Goal: Transaction & Acquisition: Purchase product/service

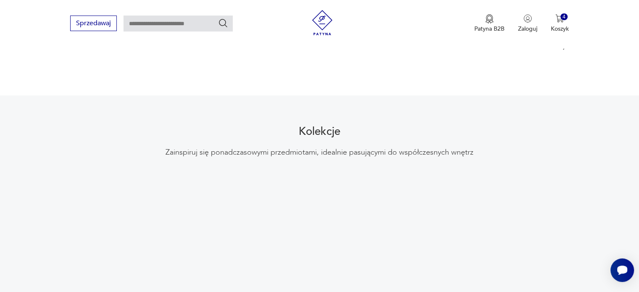
scroll to position [721, 0]
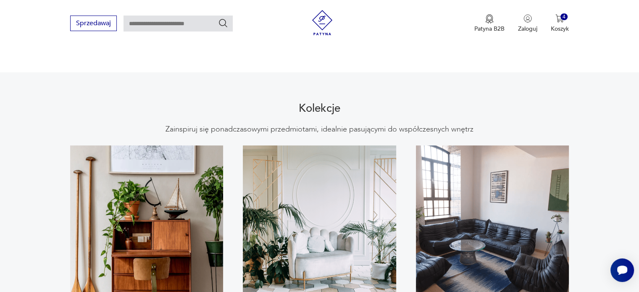
drag, startPoint x: 638, startPoint y: 113, endPoint x: 637, endPoint y: 122, distance: 9.3
click at [637, 122] on section "Kolekcje Zainspiruj się ponadczasowymi przedmiotami, idealnie pasującymi do wsp…" at bounding box center [319, 215] width 639 height 286
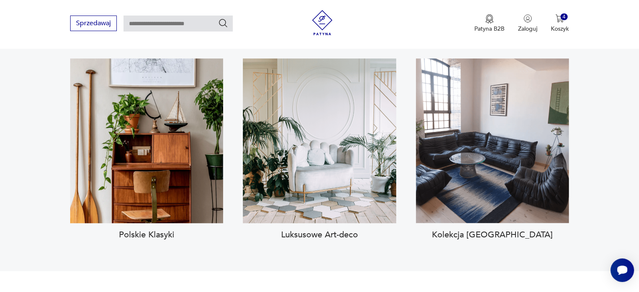
scroll to position [805, 0]
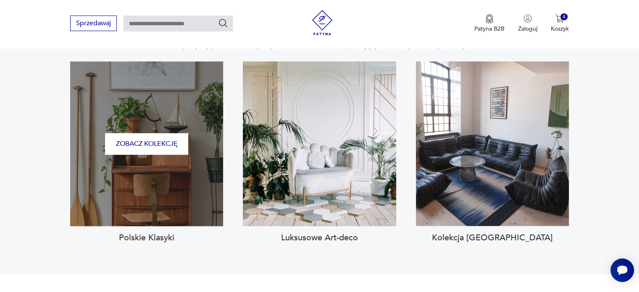
click at [210, 156] on div "Zobacz kolekcję" at bounding box center [146, 143] width 153 height 165
click at [155, 133] on button "Zobacz kolekcję" at bounding box center [146, 143] width 83 height 21
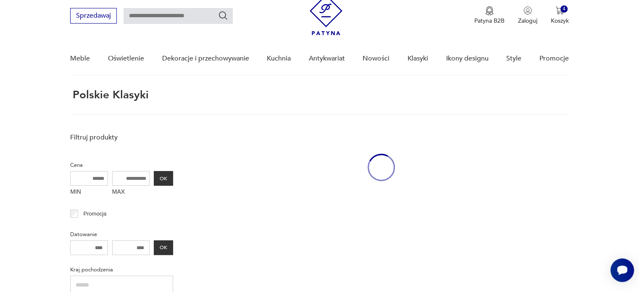
scroll to position [32, 0]
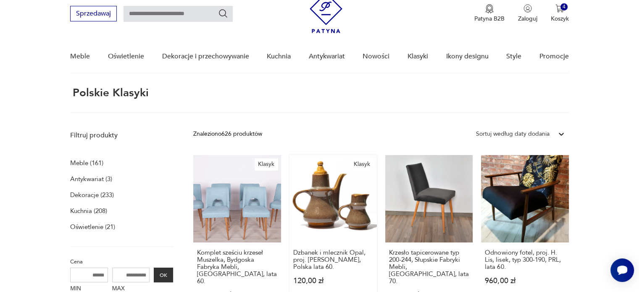
click at [321, 221] on link "Klasyk Dzbanek i mlecznik Opal, proj. A. Sadulski, Polska lata 60. 120,00 zł" at bounding box center [332, 235] width 87 height 160
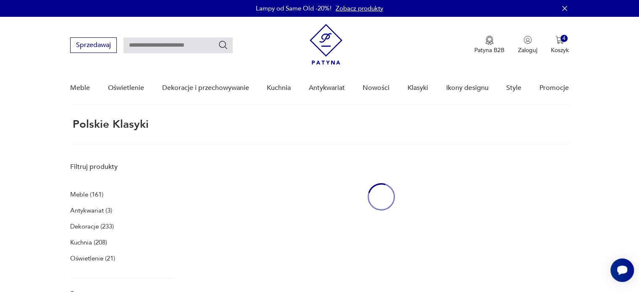
scroll to position [30, 0]
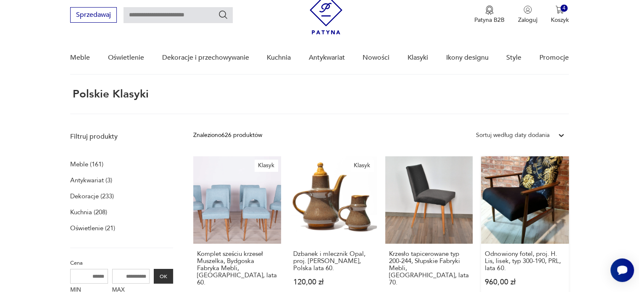
click at [523, 201] on link "Odnowiony fotel, proj. H. Lis, lisek, typ 300-190, PRL, lata 60. 960,00 zł" at bounding box center [524, 236] width 87 height 160
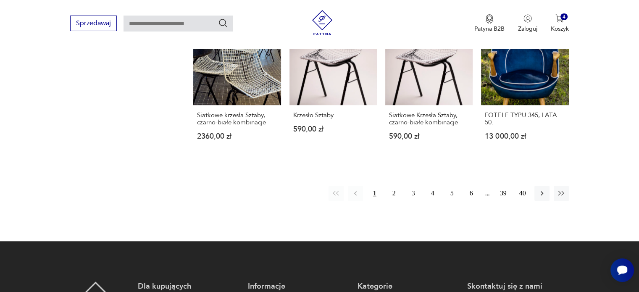
scroll to position [681, 0]
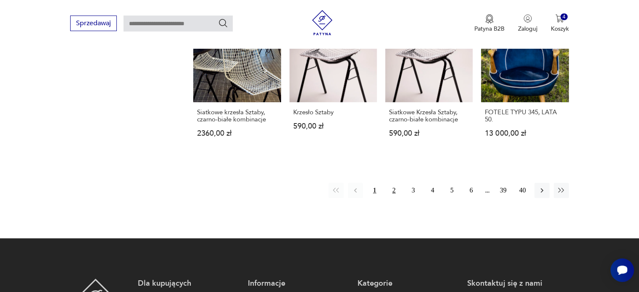
click at [394, 184] on button "2" at bounding box center [394, 190] width 15 height 15
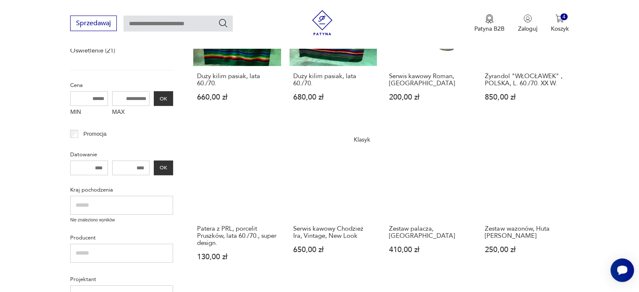
scroll to position [212, 0]
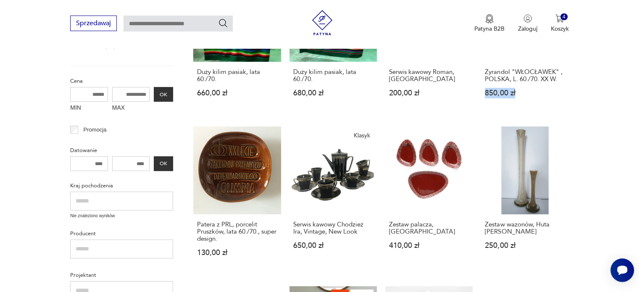
drag, startPoint x: 628, startPoint y: 77, endPoint x: 623, endPoint y: 96, distance: 19.6
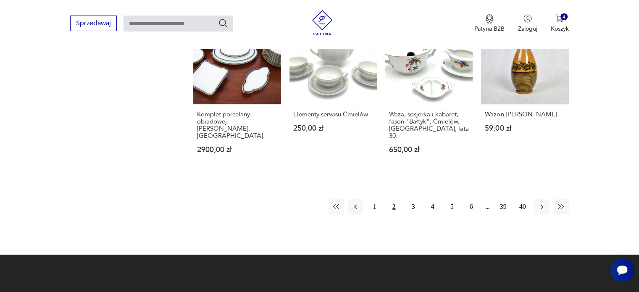
scroll to position [662, 0]
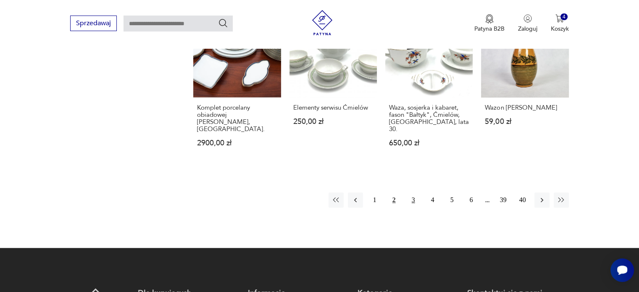
click at [412, 192] on button "3" at bounding box center [413, 199] width 15 height 15
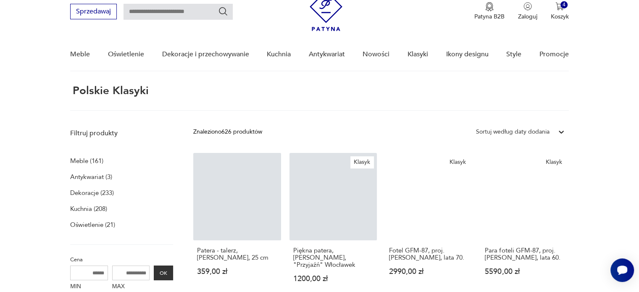
scroll to position [32, 0]
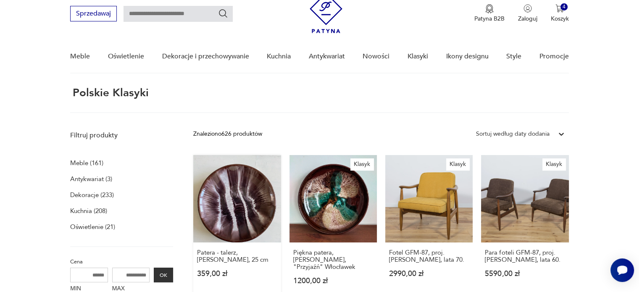
click at [218, 215] on link "Patera - talerz, Łysa Góra, 25 cm 359,00 zł" at bounding box center [236, 228] width 87 height 146
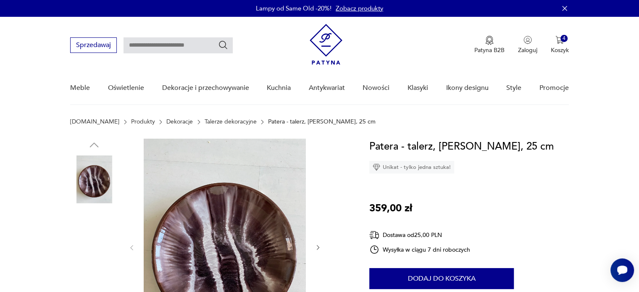
click at [93, 241] on img at bounding box center [94, 233] width 48 height 48
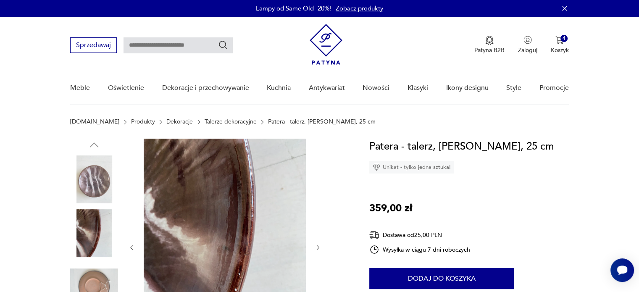
click at [89, 281] on img at bounding box center [94, 287] width 48 height 48
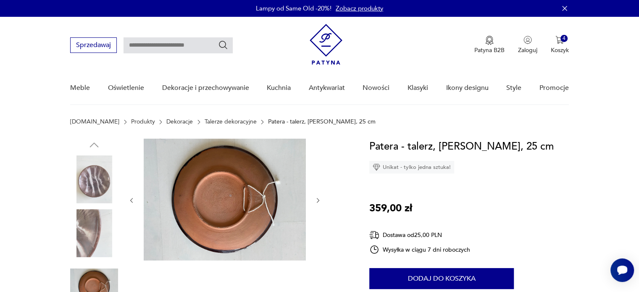
click at [98, 181] on img at bounding box center [94, 179] width 48 height 48
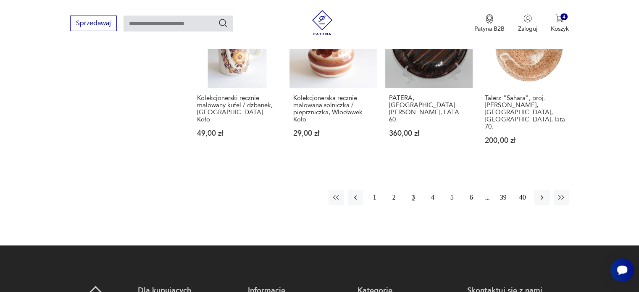
scroll to position [679, 0]
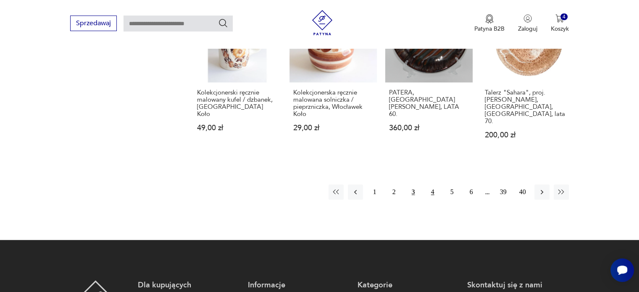
click at [433, 184] on button "4" at bounding box center [432, 191] width 15 height 15
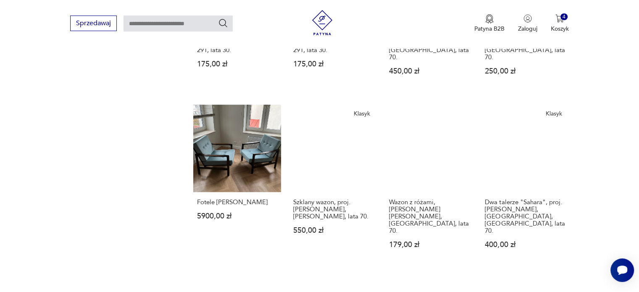
scroll to position [600, 0]
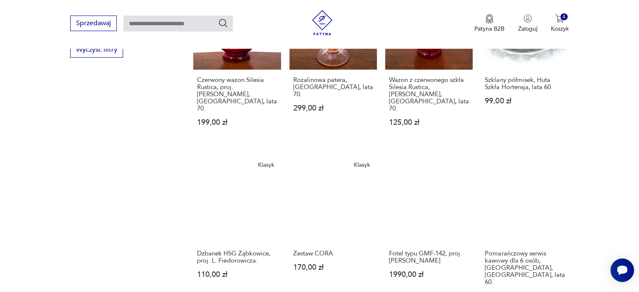
scroll to position [548, 0]
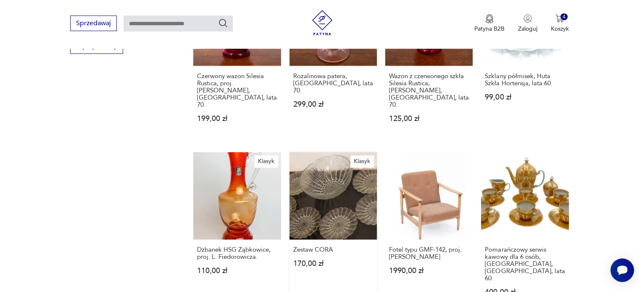
click at [347, 193] on link "Klasyk Zestaw CORA 170,00 zł" at bounding box center [332, 232] width 87 height 160
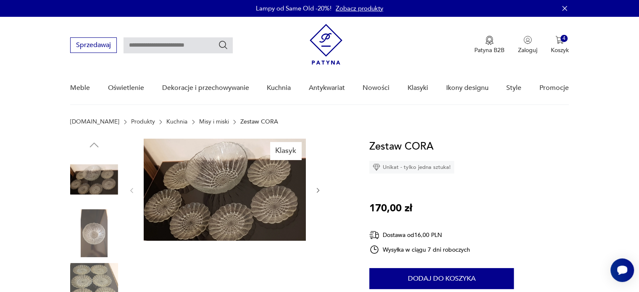
click at [277, 193] on img at bounding box center [225, 190] width 162 height 102
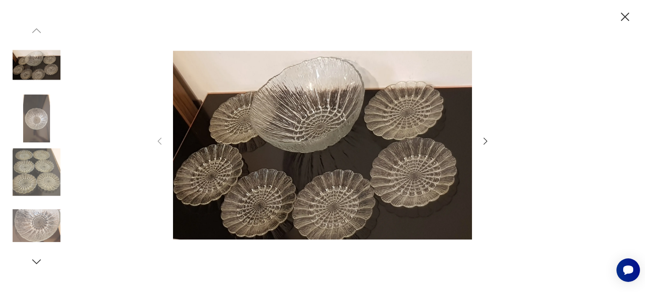
click at [485, 143] on icon "button" at bounding box center [486, 140] width 4 height 7
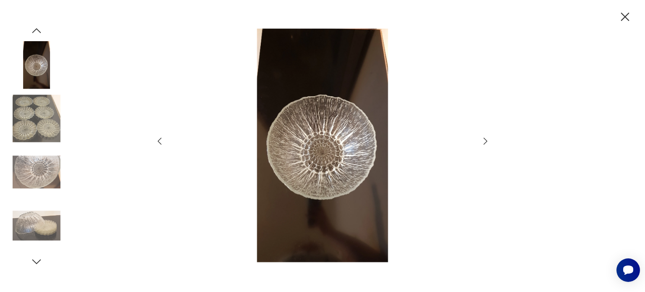
click at [485, 143] on icon "button" at bounding box center [486, 140] width 4 height 7
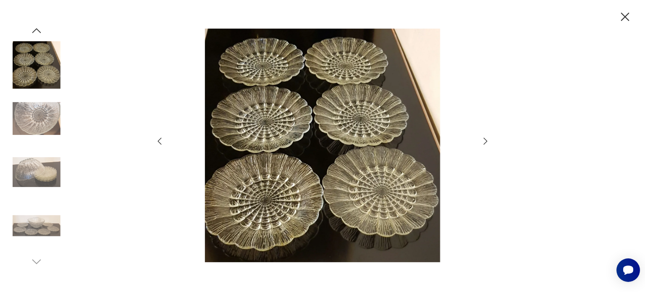
click at [485, 143] on icon "button" at bounding box center [486, 140] width 4 height 7
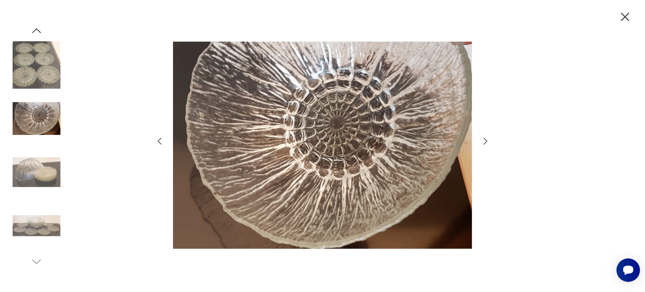
click at [485, 143] on icon "button" at bounding box center [486, 140] width 4 height 7
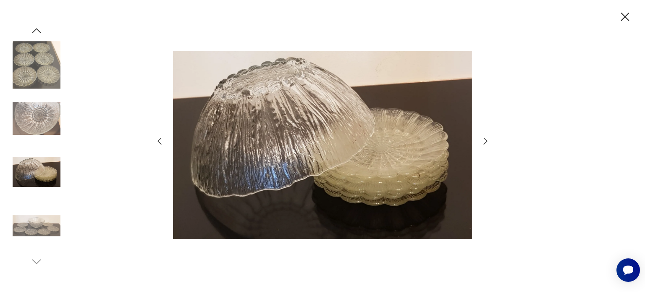
click at [485, 143] on icon "button" at bounding box center [486, 140] width 4 height 7
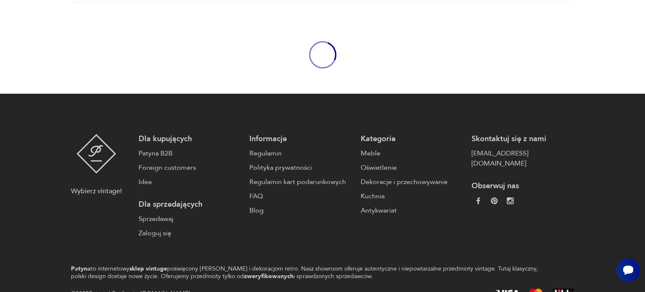
scroll to position [814, 0]
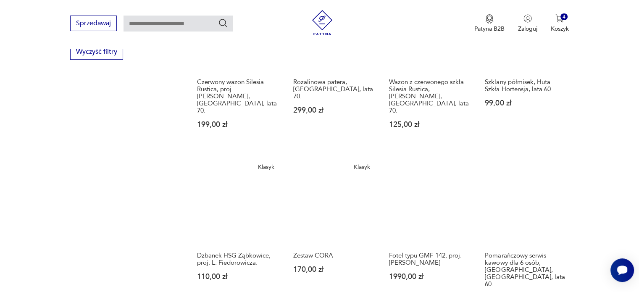
scroll to position [555, 0]
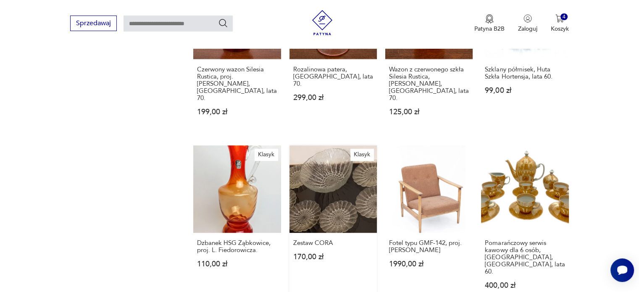
click at [362, 145] on link "Klasyk Zestaw CORA 170,00 zł" at bounding box center [332, 225] width 87 height 160
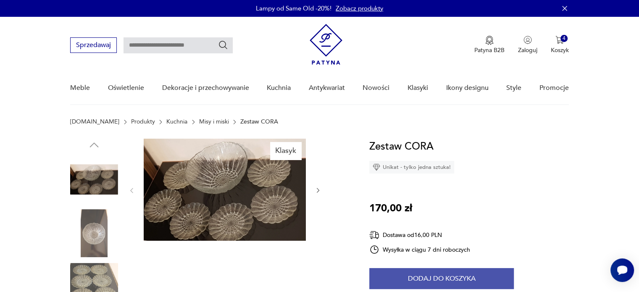
click at [445, 279] on button "Dodaj do koszyka" at bounding box center [441, 278] width 145 height 21
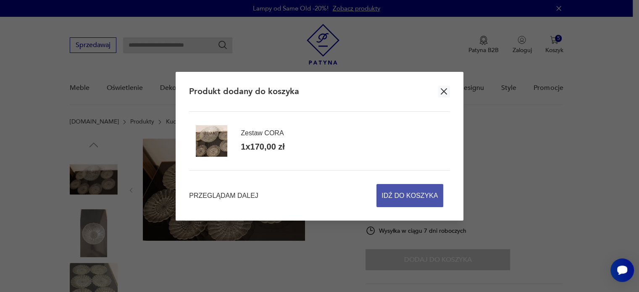
click at [425, 196] on span "Idź do koszyka" at bounding box center [410, 195] width 56 height 22
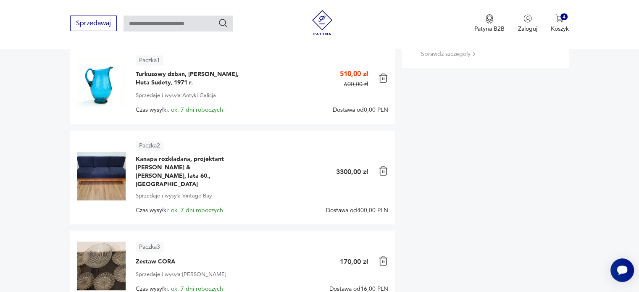
scroll to position [150, 0]
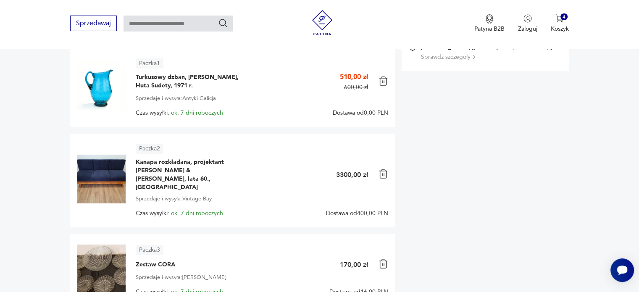
click at [90, 163] on img at bounding box center [101, 179] width 49 height 49
click at [174, 173] on span "Kanapa rozkładana, projektant [PERSON_NAME] & [PERSON_NAME], lata 60., [GEOGRAP…" at bounding box center [188, 175] width 105 height 34
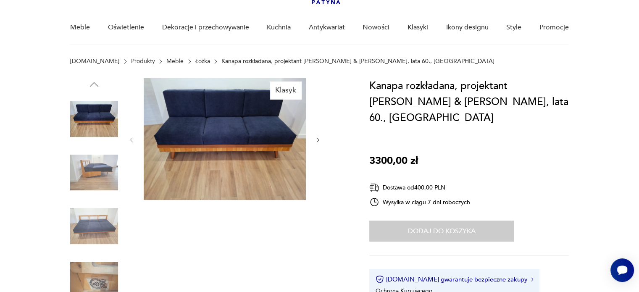
scroll to position [58, 0]
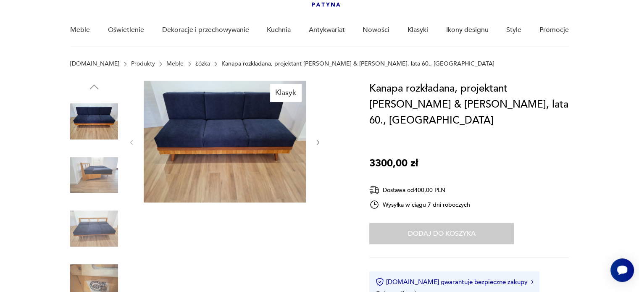
click at [92, 233] on img at bounding box center [94, 229] width 48 height 48
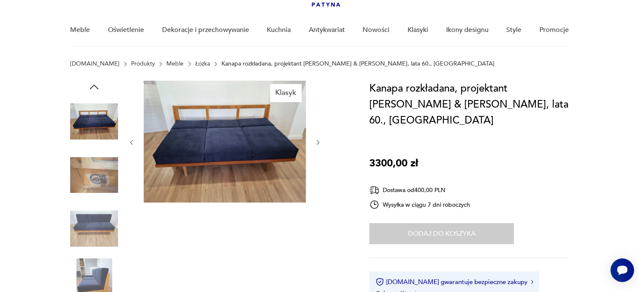
click at [276, 183] on img at bounding box center [225, 142] width 162 height 122
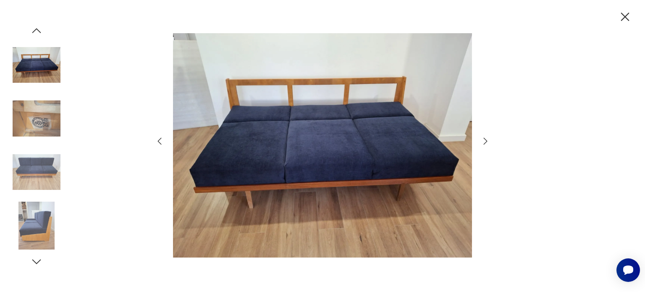
click at [479, 140] on div at bounding box center [323, 146] width 336 height 235
click at [484, 143] on icon "button" at bounding box center [486, 140] width 4 height 7
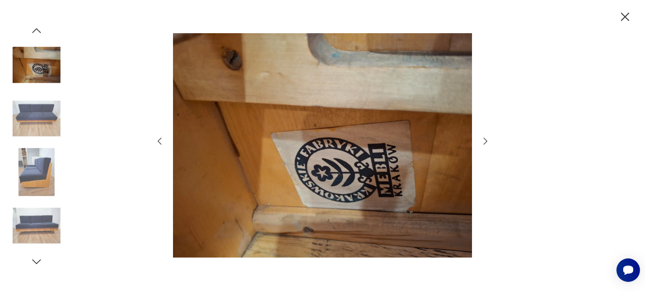
click at [484, 143] on icon "button" at bounding box center [486, 140] width 4 height 7
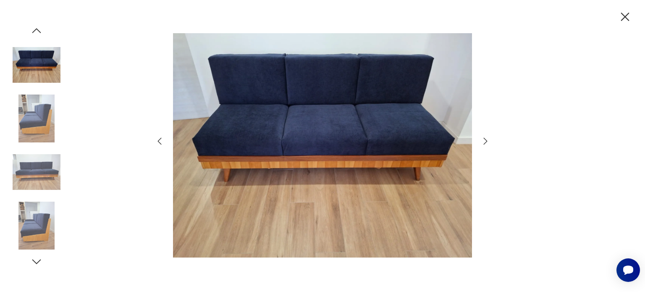
click at [484, 143] on icon "button" at bounding box center [486, 140] width 4 height 7
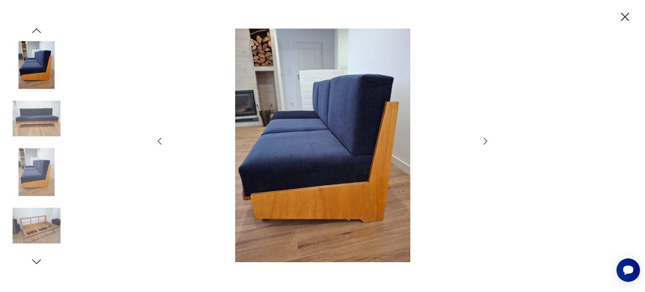
click at [484, 143] on icon "button" at bounding box center [486, 140] width 4 height 7
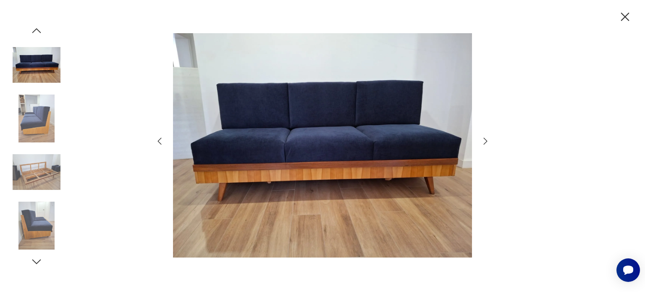
click at [629, 17] on icon "button" at bounding box center [625, 17] width 15 height 15
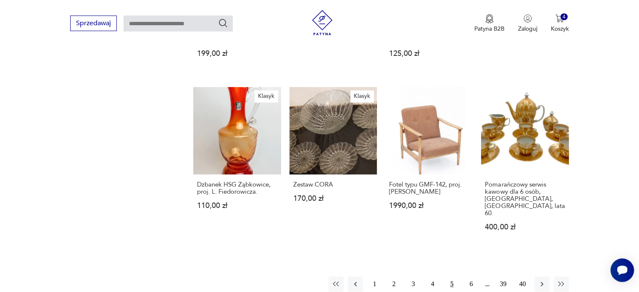
scroll to position [658, 0]
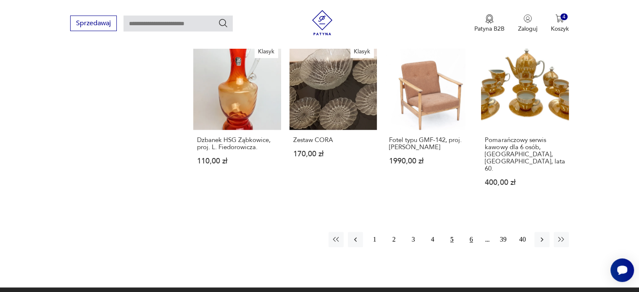
click at [471, 232] on button "6" at bounding box center [471, 239] width 15 height 15
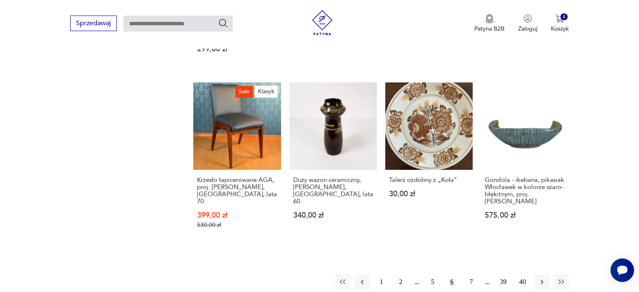
scroll to position [634, 0]
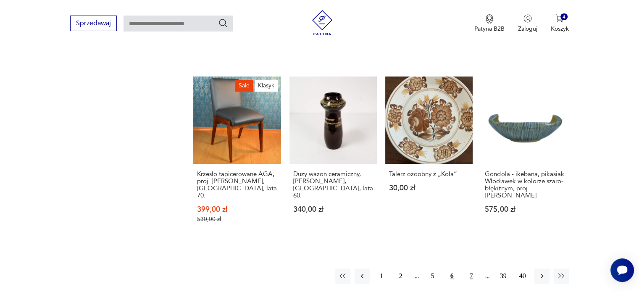
click at [471, 268] on button "7" at bounding box center [471, 275] width 15 height 15
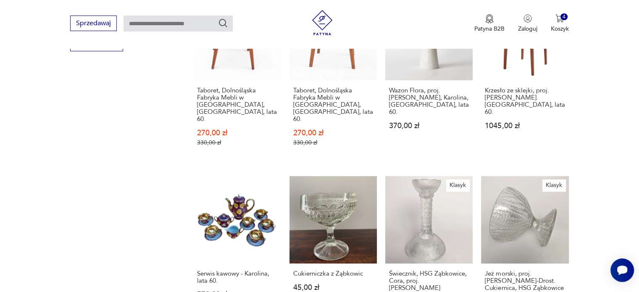
scroll to position [549, 0]
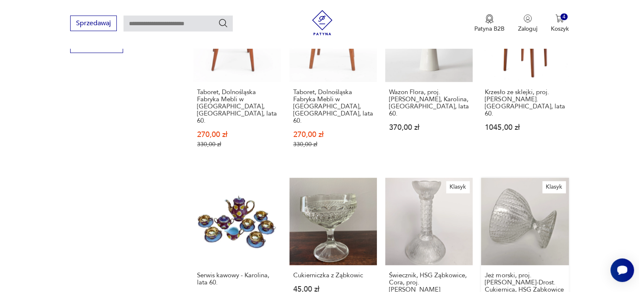
click at [532, 196] on link "Klasyk Jeż morski, proj. [PERSON_NAME]-Drost. Cukiernica, HSG Ząbkowice 65,00 zł" at bounding box center [524, 251] width 87 height 146
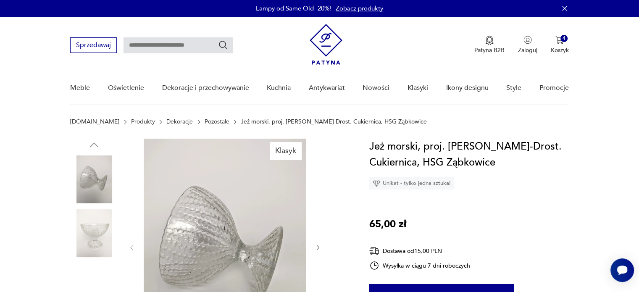
click at [319, 246] on icon "button" at bounding box center [318, 247] width 7 height 7
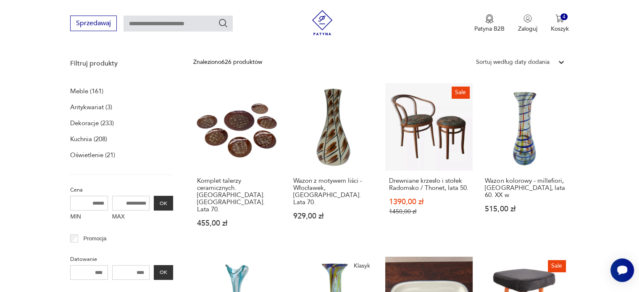
scroll to position [839, 0]
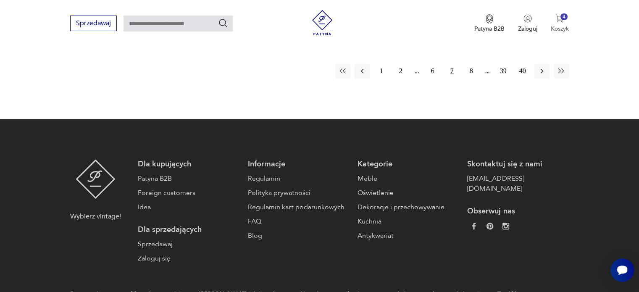
click at [559, 19] on img "button" at bounding box center [559, 18] width 8 height 8
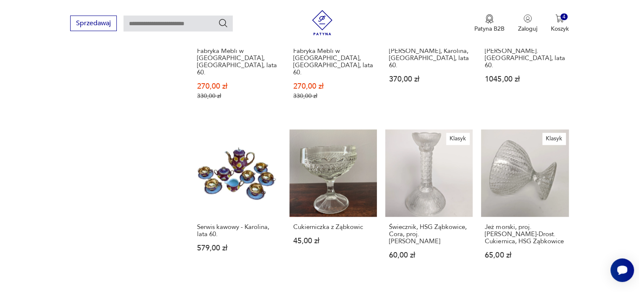
scroll to position [630, 0]
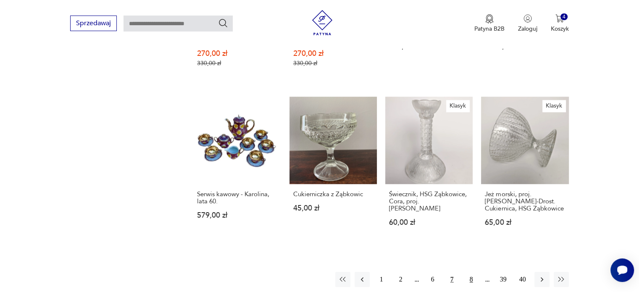
click at [470, 272] on button "8" at bounding box center [471, 279] width 15 height 15
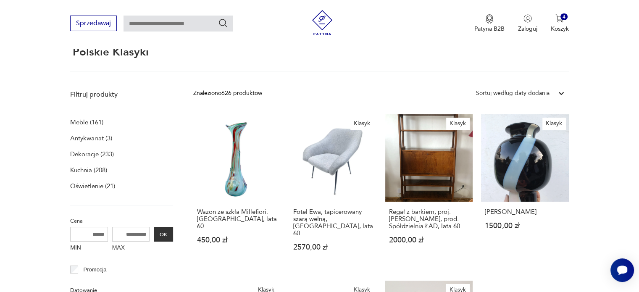
scroll to position [74, 0]
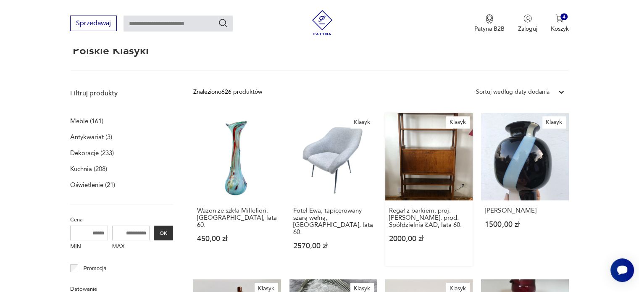
click at [429, 169] on link "Klasyk Regał z barkiem, proj. [PERSON_NAME], prod. Spółdzielnia ŁAD, lata 60. 2…" at bounding box center [428, 189] width 87 height 153
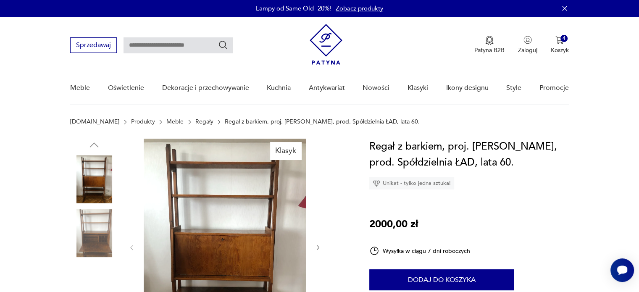
click at [89, 232] on img at bounding box center [94, 233] width 48 height 48
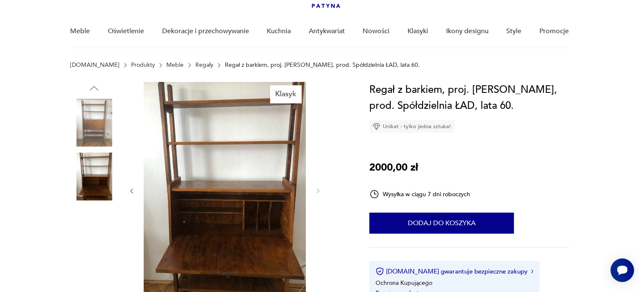
scroll to position [17, 0]
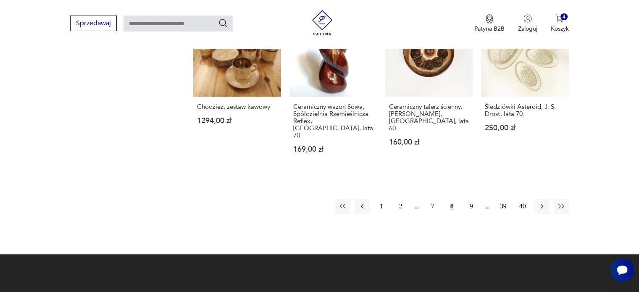
scroll to position [686, 0]
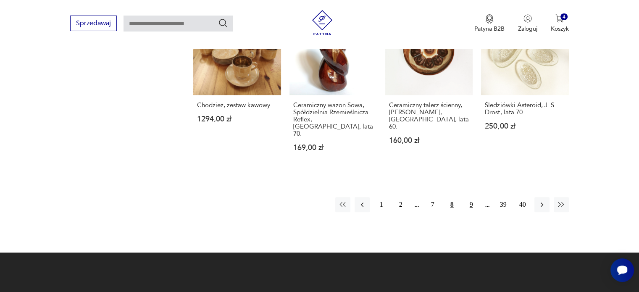
click at [471, 197] on button "9" at bounding box center [471, 204] width 15 height 15
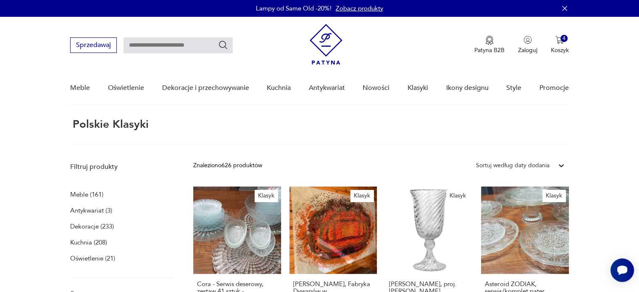
click at [176, 44] on input "text" at bounding box center [178, 45] width 109 height 16
type input "*****"
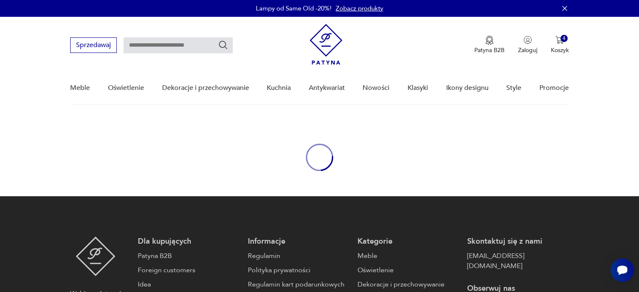
type input "*****"
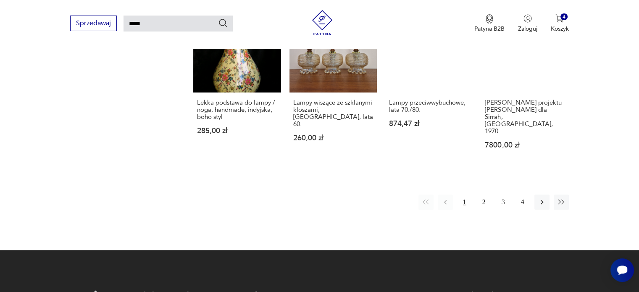
scroll to position [704, 0]
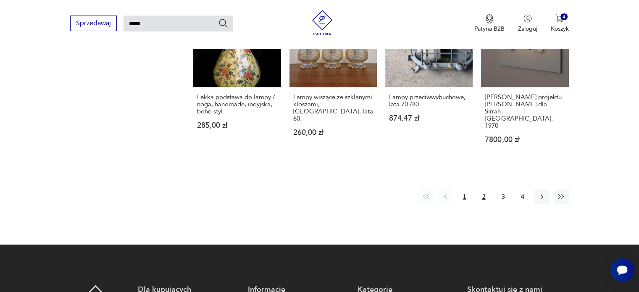
click at [483, 189] on button "2" at bounding box center [483, 196] width 15 height 15
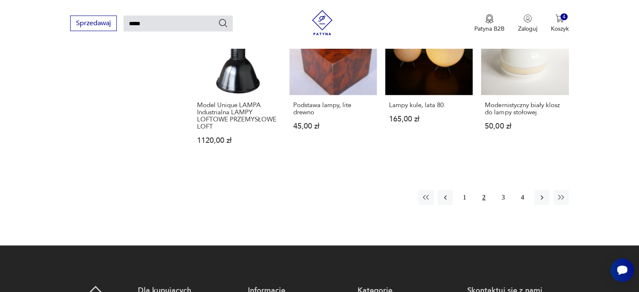
scroll to position [668, 0]
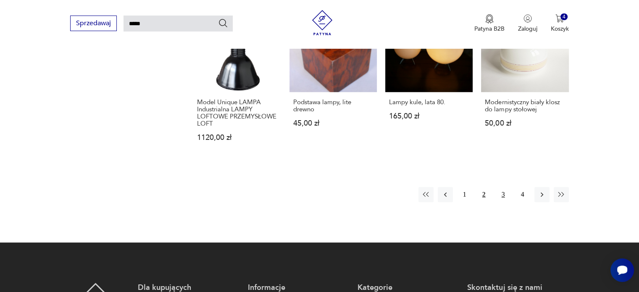
click at [503, 189] on button "3" at bounding box center [503, 194] width 15 height 15
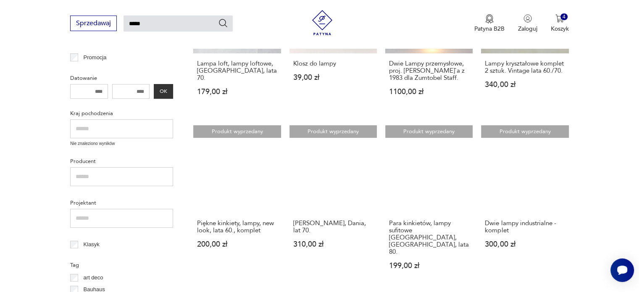
scroll to position [223, 0]
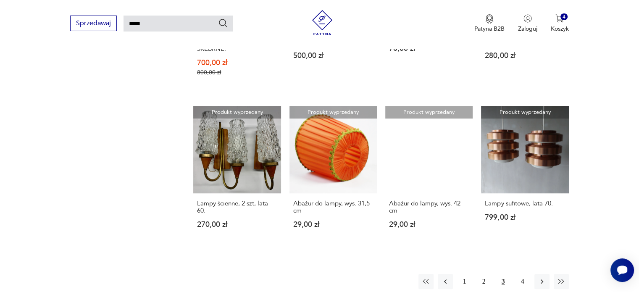
scroll to position [587, 0]
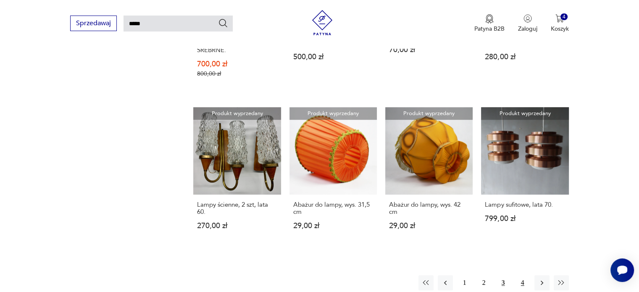
click at [525, 275] on button "4" at bounding box center [522, 282] width 15 height 15
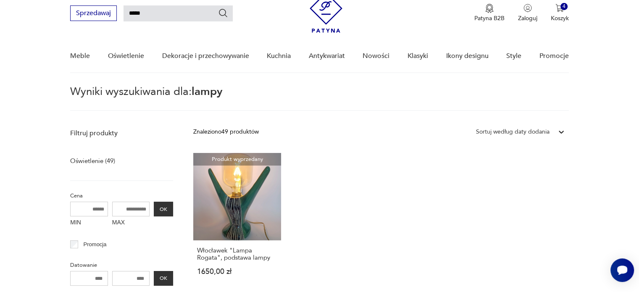
scroll to position [14, 0]
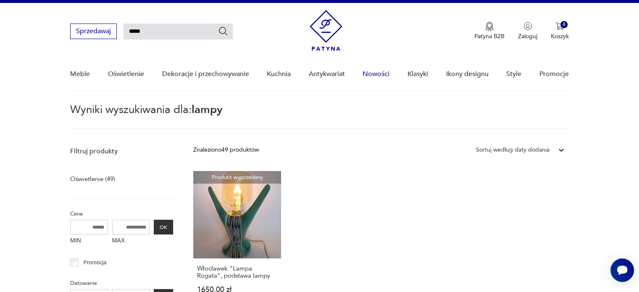
click at [379, 73] on link "Nowości" at bounding box center [376, 74] width 27 height 32
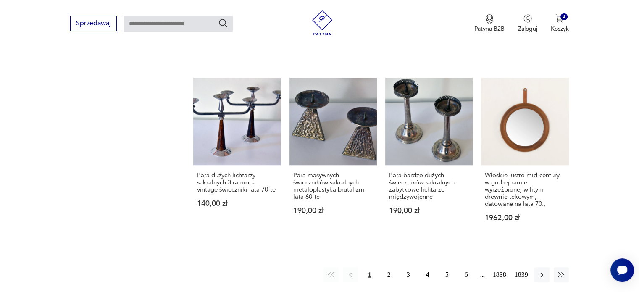
scroll to position [703, 0]
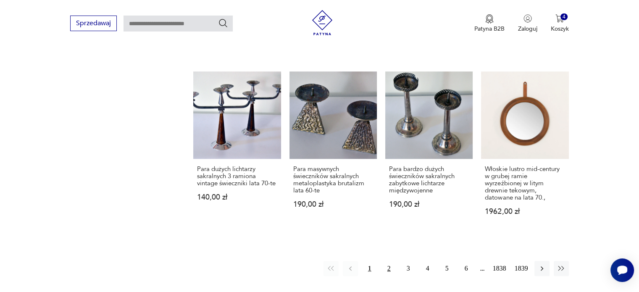
click at [389, 261] on button "2" at bounding box center [389, 268] width 15 height 15
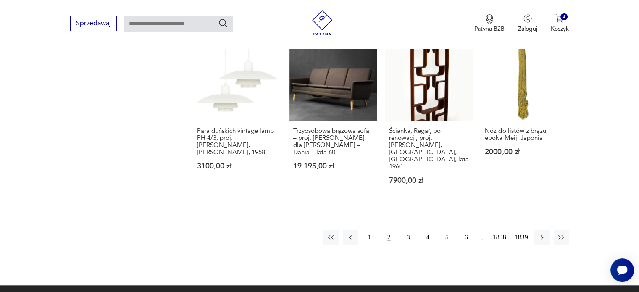
scroll to position [746, 0]
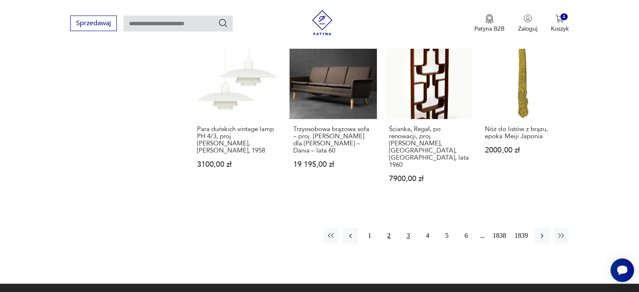
click at [407, 228] on button "3" at bounding box center [408, 235] width 15 height 15
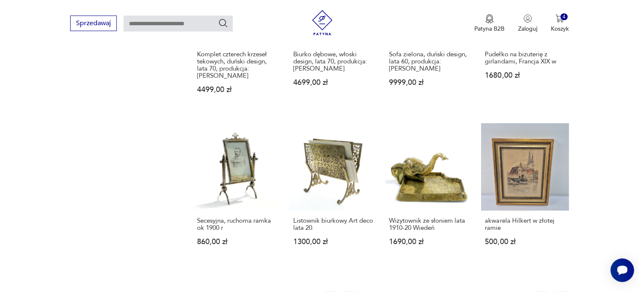
scroll to position [724, 0]
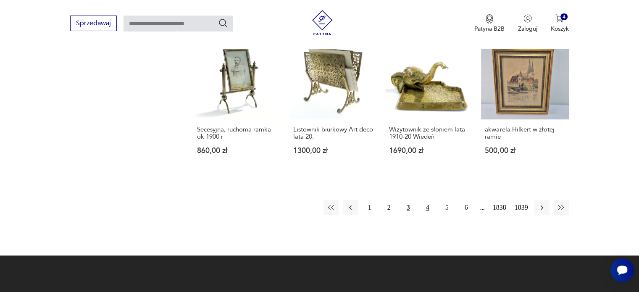
click at [428, 200] on button "4" at bounding box center [427, 207] width 15 height 15
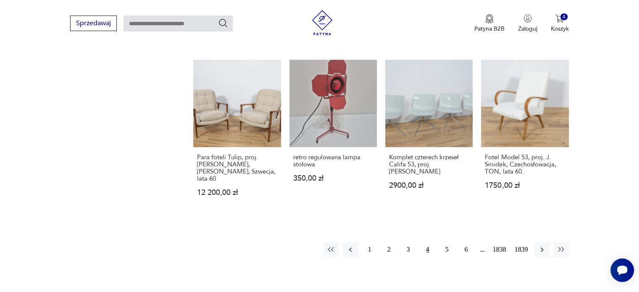
scroll to position [718, 0]
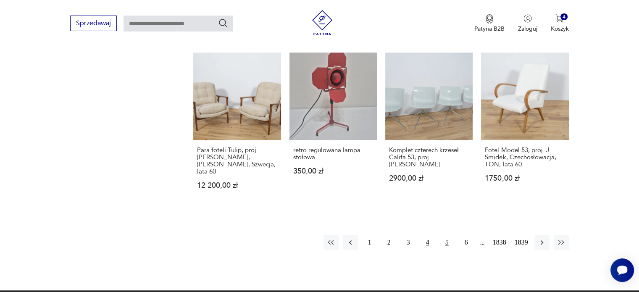
click at [447, 235] on button "5" at bounding box center [446, 242] width 15 height 15
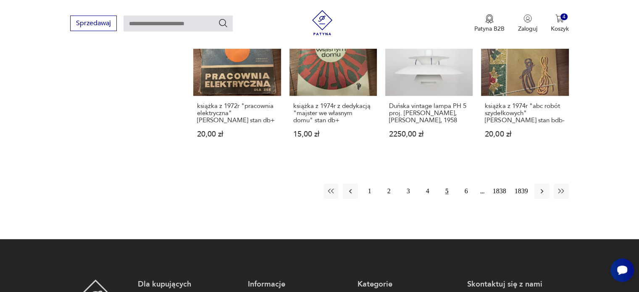
scroll to position [807, 0]
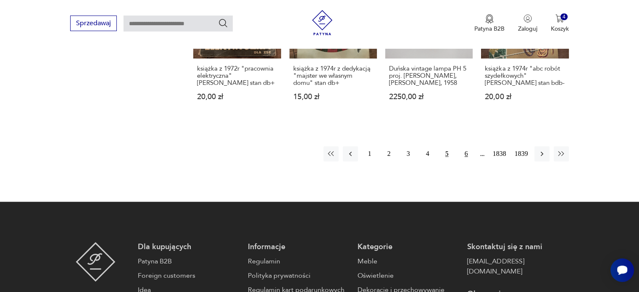
click at [466, 146] on button "6" at bounding box center [466, 153] width 15 height 15
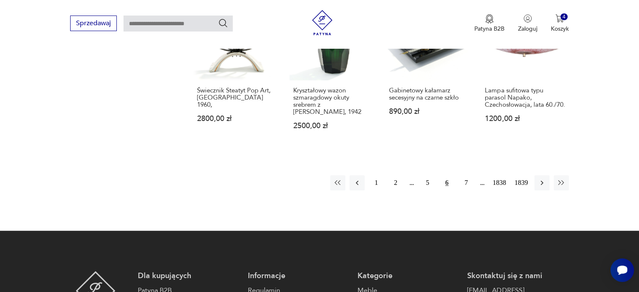
scroll to position [762, 0]
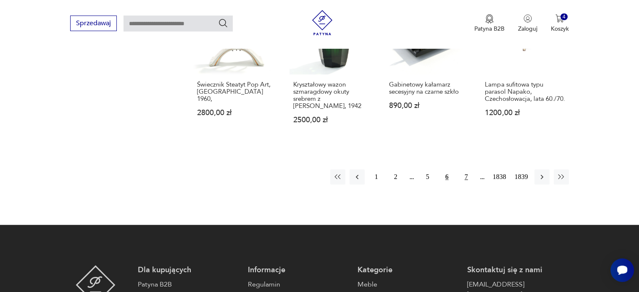
click at [466, 176] on button "7" at bounding box center [466, 176] width 15 height 15
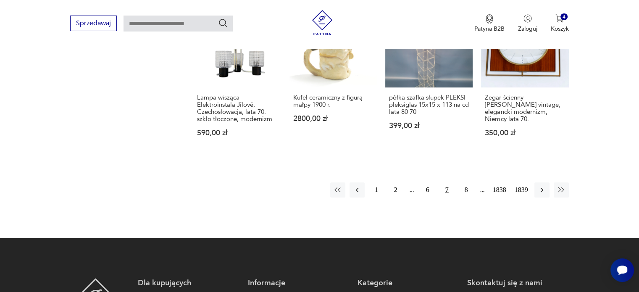
scroll to position [760, 0]
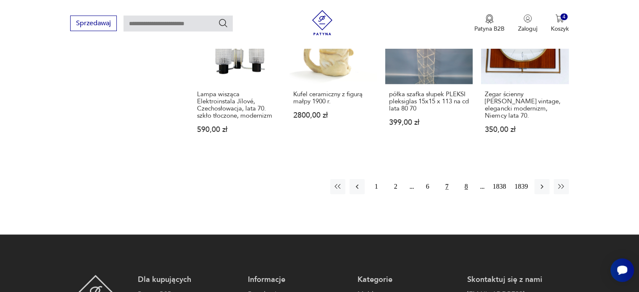
click at [468, 179] on button "8" at bounding box center [466, 186] width 15 height 15
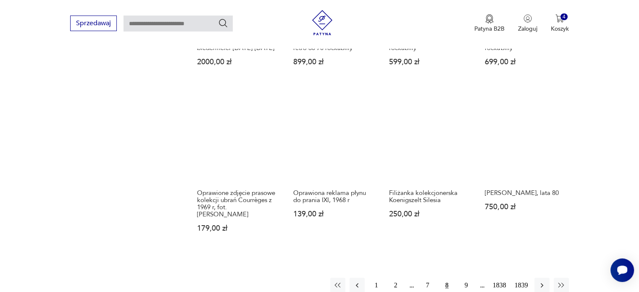
scroll to position [662, 0]
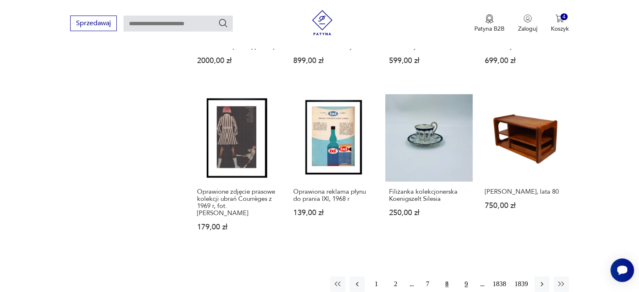
click at [465, 276] on button "9" at bounding box center [466, 283] width 15 height 15
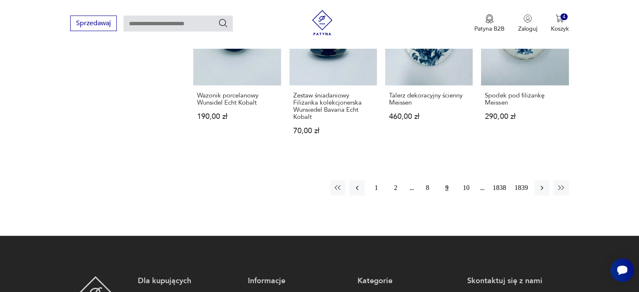
scroll to position [749, 0]
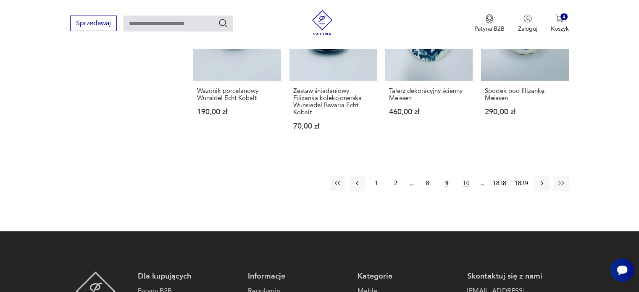
click at [468, 181] on button "10" at bounding box center [466, 183] width 15 height 15
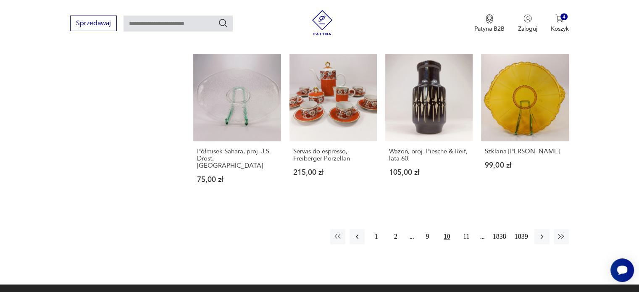
scroll to position [694, 0]
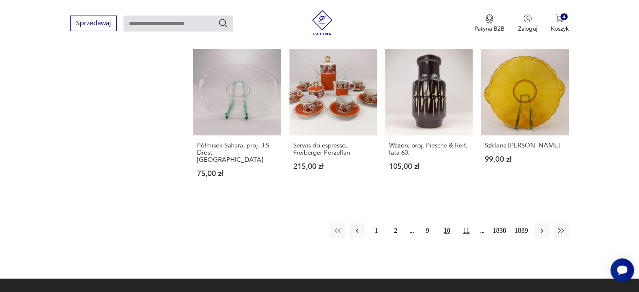
click at [467, 223] on button "11" at bounding box center [466, 230] width 15 height 15
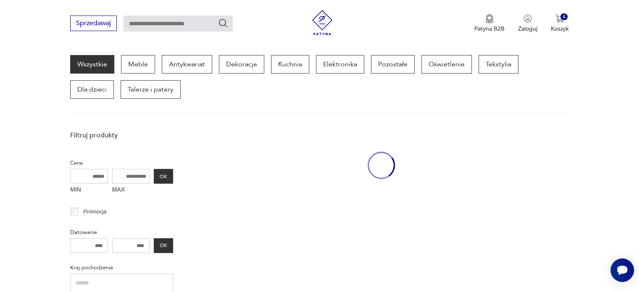
scroll to position [108, 0]
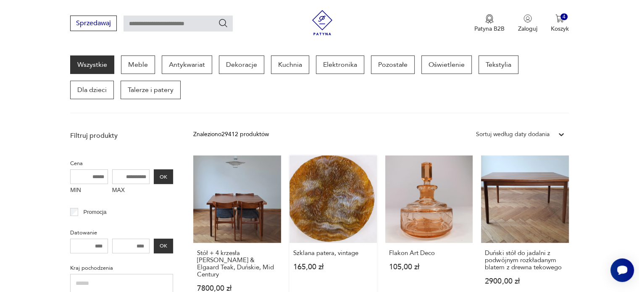
click at [350, 205] on link "Szklana patera, vintage 165,00 zł" at bounding box center [332, 231] width 87 height 153
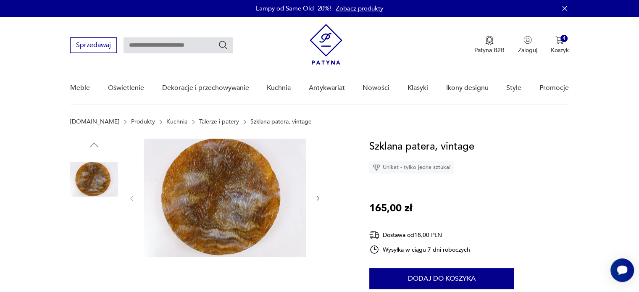
click at [102, 237] on img at bounding box center [94, 233] width 48 height 48
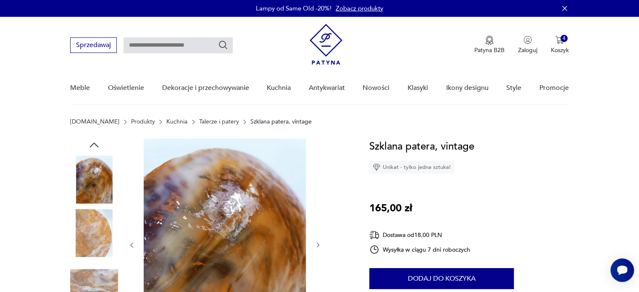
click at [83, 286] on img at bounding box center [94, 287] width 48 height 48
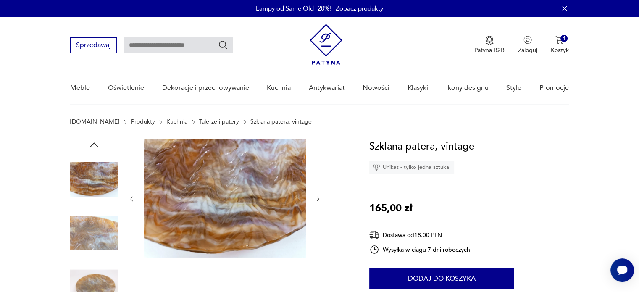
click at [92, 232] on img at bounding box center [94, 233] width 48 height 48
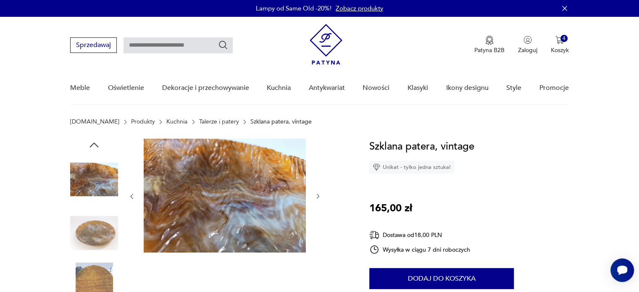
click at [103, 283] on img at bounding box center [94, 287] width 48 height 48
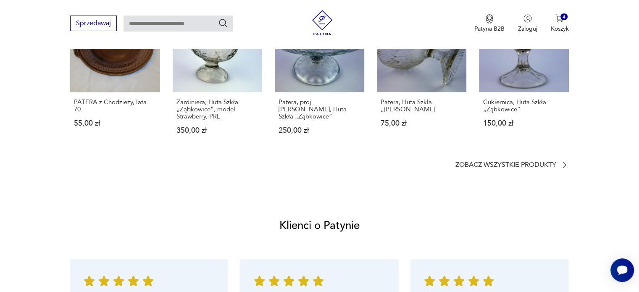
scroll to position [539, 0]
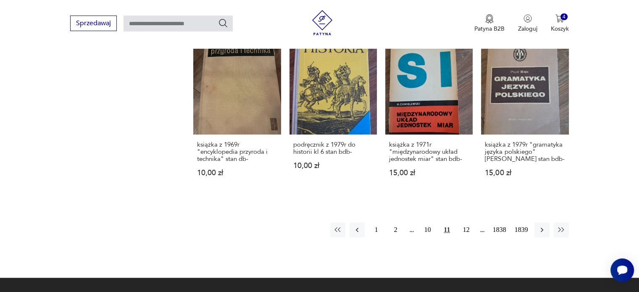
scroll to position [706, 0]
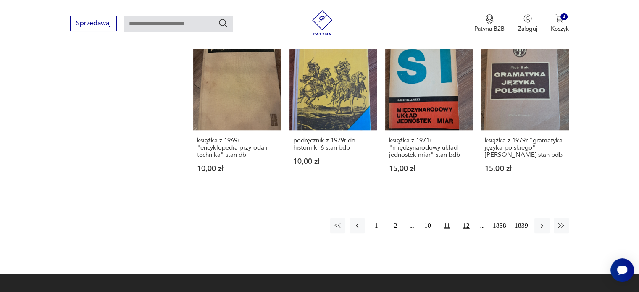
click at [464, 218] on button "12" at bounding box center [466, 225] width 15 height 15
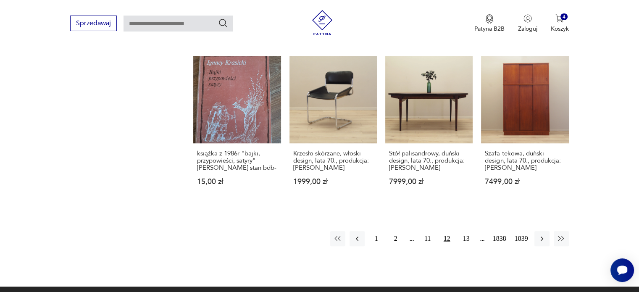
scroll to position [702, 0]
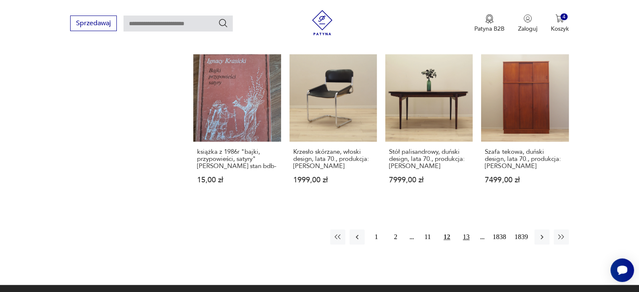
click at [465, 229] on button "13" at bounding box center [466, 236] width 15 height 15
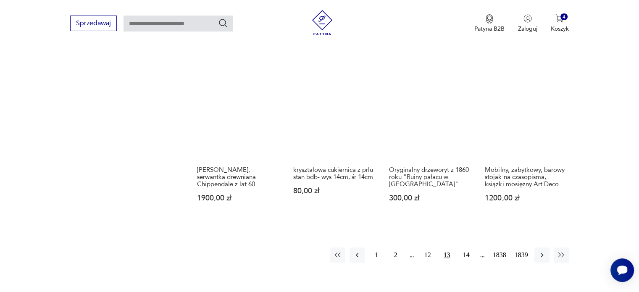
scroll to position [706, 0]
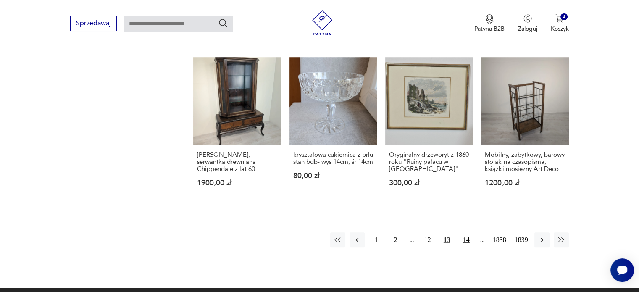
click at [468, 232] on button "14" at bounding box center [466, 239] width 15 height 15
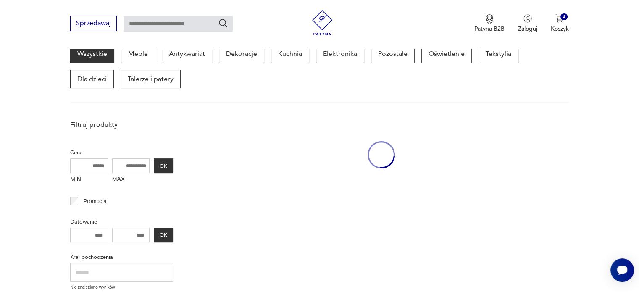
scroll to position [108, 0]
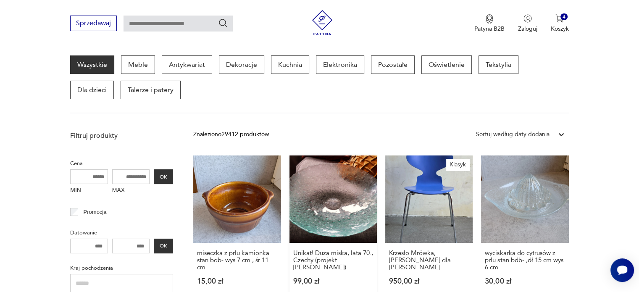
click at [342, 197] on link "Unikat! Duża miska, lata 70., Czechy (projekt [PERSON_NAME]) 99,00 zł" at bounding box center [332, 228] width 87 height 146
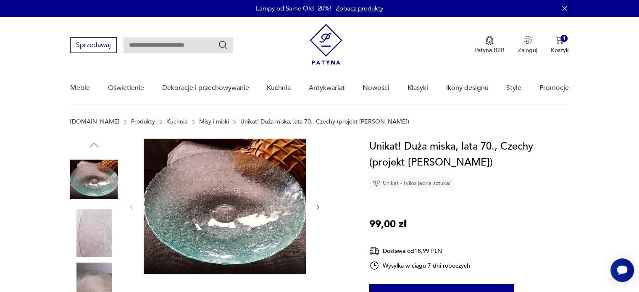
click at [318, 206] on icon "button" at bounding box center [318, 207] width 3 height 5
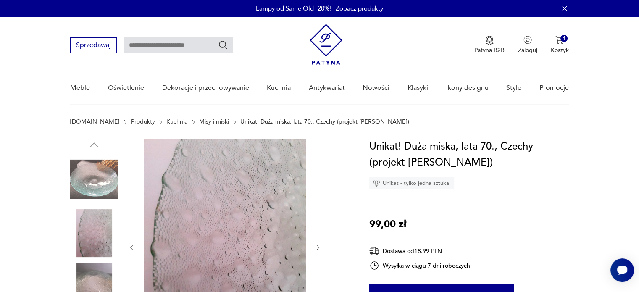
click at [321, 242] on div at bounding box center [224, 248] width 193 height 218
click at [319, 247] on icon "button" at bounding box center [318, 247] width 7 height 7
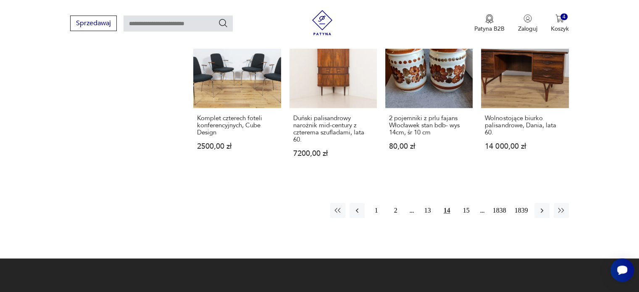
scroll to position [755, 0]
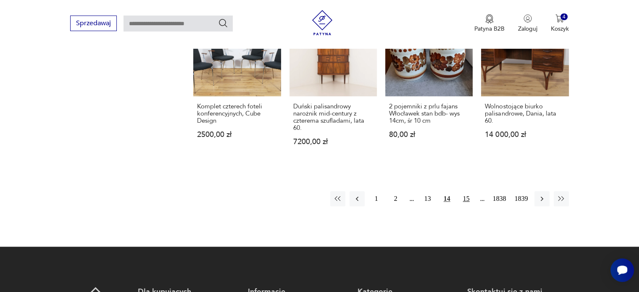
click at [466, 191] on button "15" at bounding box center [466, 198] width 15 height 15
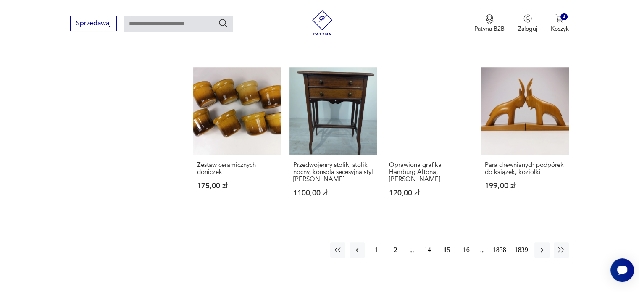
scroll to position [709, 0]
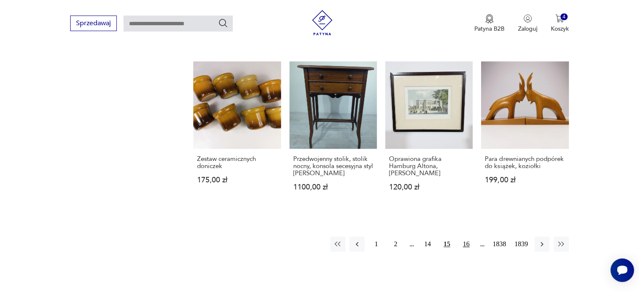
click at [469, 237] on button "16" at bounding box center [466, 244] width 15 height 15
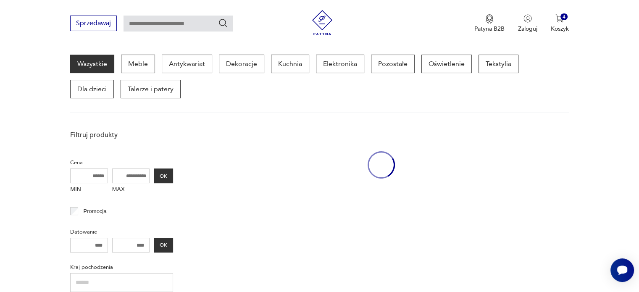
scroll to position [108, 0]
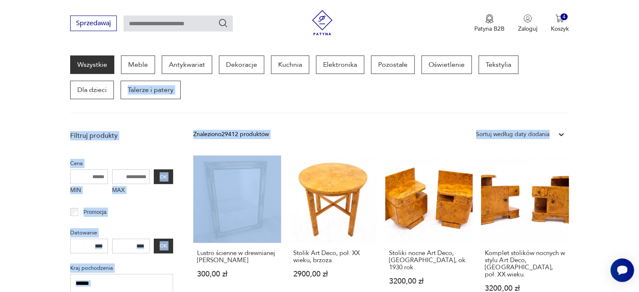
drag, startPoint x: 637, startPoint y: 73, endPoint x: 639, endPoint y: 116, distance: 42.9
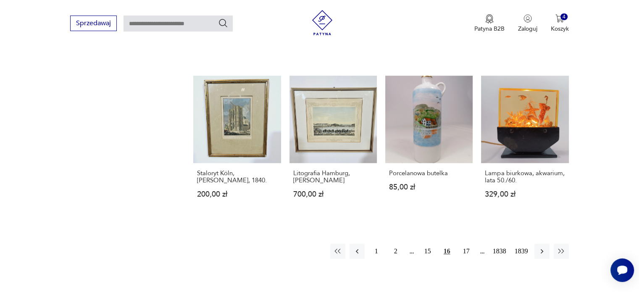
scroll to position [701, 0]
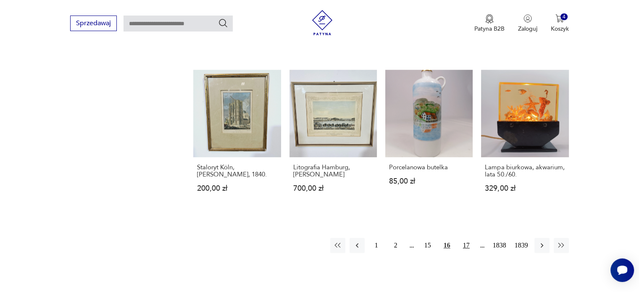
click at [466, 238] on button "17" at bounding box center [466, 245] width 15 height 15
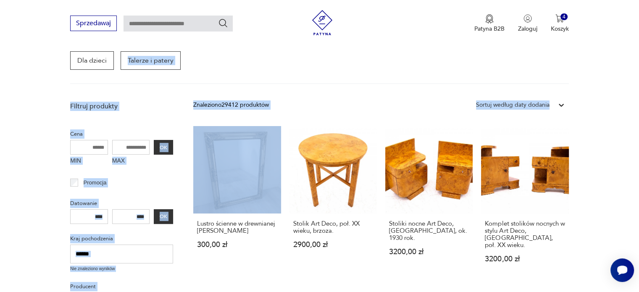
scroll to position [108, 0]
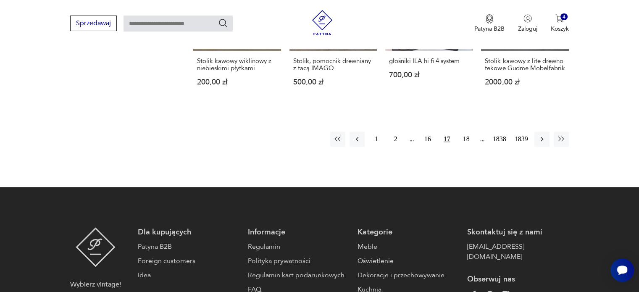
scroll to position [778, 0]
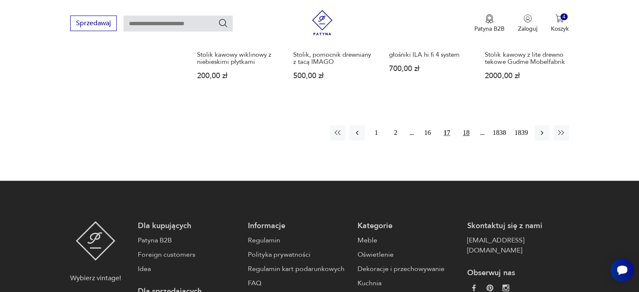
click at [465, 134] on button "18" at bounding box center [466, 132] width 15 height 15
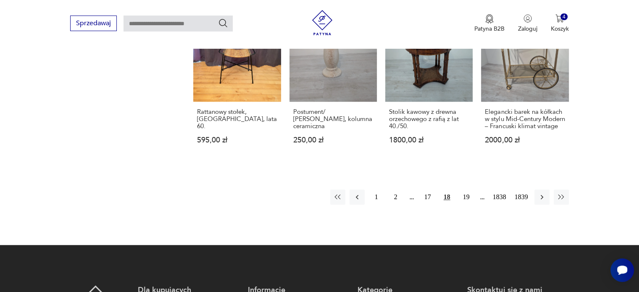
scroll to position [725, 0]
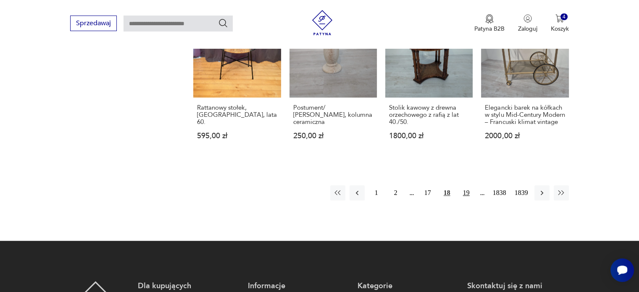
click at [463, 200] on button "19" at bounding box center [466, 192] width 15 height 15
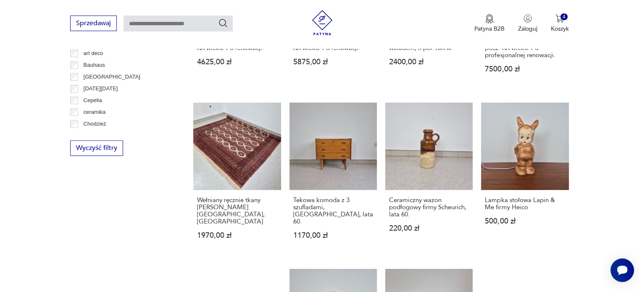
scroll to position [534, 0]
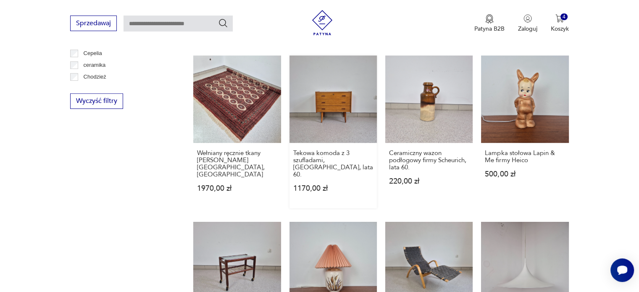
click at [343, 86] on link "Tekowa komoda z 3 szufladami, [GEOGRAPHIC_DATA], lata 60. 1170,00 zł" at bounding box center [332, 131] width 87 height 153
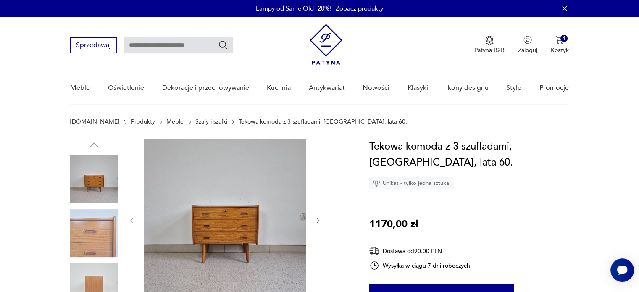
click at [317, 222] on icon "button" at bounding box center [318, 220] width 3 height 5
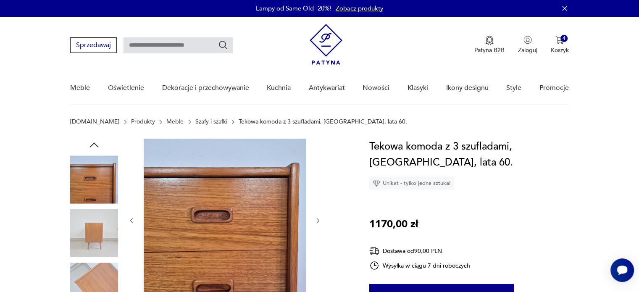
click at [317, 222] on icon "button" at bounding box center [318, 220] width 3 height 5
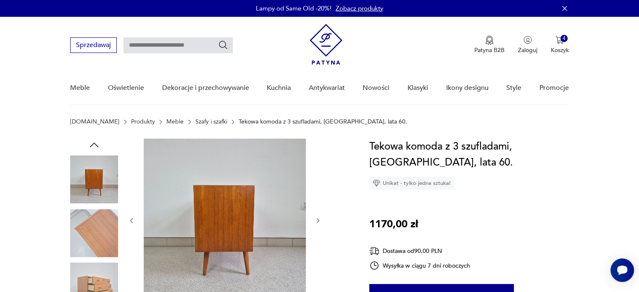
click at [317, 222] on icon "button" at bounding box center [318, 220] width 3 height 5
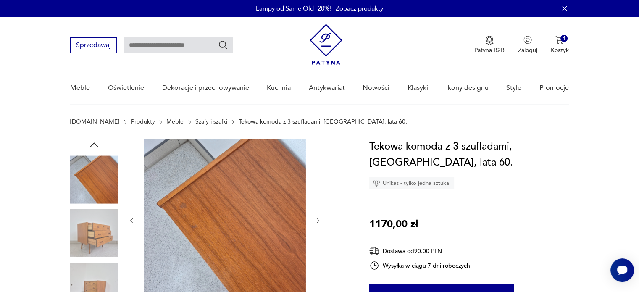
click at [317, 222] on icon "button" at bounding box center [318, 220] width 3 height 5
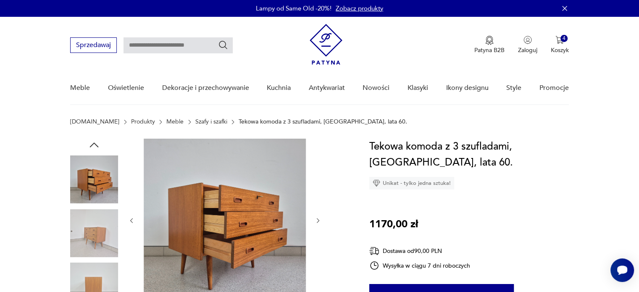
click at [317, 222] on icon "button" at bounding box center [318, 220] width 3 height 5
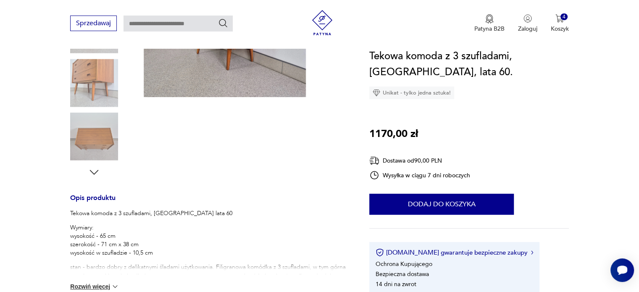
scroll to position [227, 0]
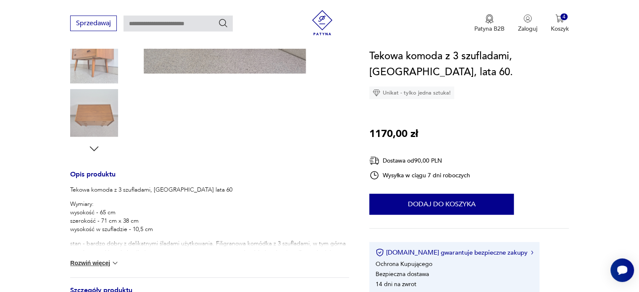
click at [114, 265] on img at bounding box center [115, 263] width 8 height 8
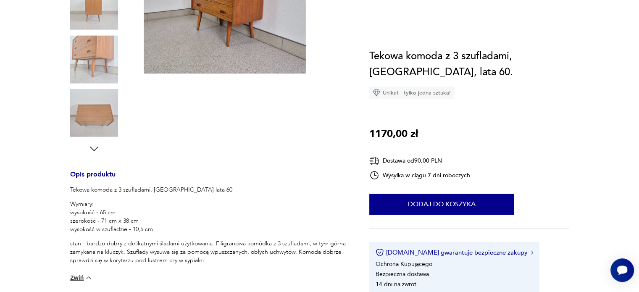
scroll to position [0, 0]
